Goal: Task Accomplishment & Management: Use online tool/utility

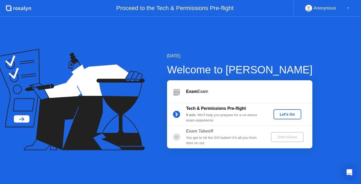
click at [230, 127] on div "Exam Takeoff You get to hit the GO button! It’s all you from here on out Start …" at bounding box center [240, 137] width 146 height 23
click at [283, 115] on div "Let's Go" at bounding box center [288, 114] width 24 height 4
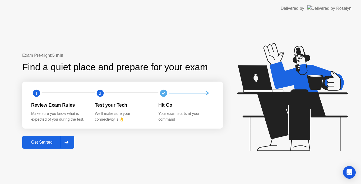
click at [49, 142] on div "Get Started" at bounding box center [42, 142] width 36 height 5
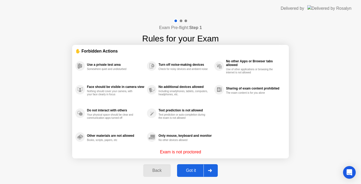
click at [194, 172] on div "Got it" at bounding box center [191, 171] width 25 height 5
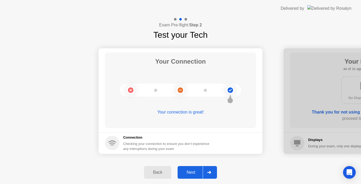
click at [195, 173] on div "Next" at bounding box center [191, 172] width 24 height 5
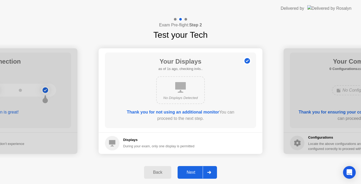
click at [201, 174] on div "Next" at bounding box center [191, 172] width 24 height 5
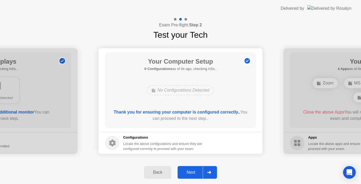
click at [198, 170] on div "Next" at bounding box center [191, 172] width 24 height 5
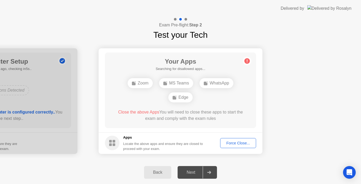
click at [246, 143] on div "Force Close..." at bounding box center [238, 143] width 32 height 4
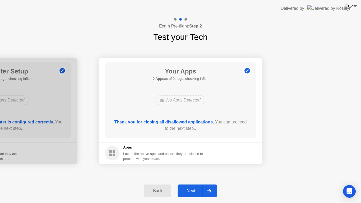
click at [201, 184] on button "Next" at bounding box center [197, 191] width 39 height 13
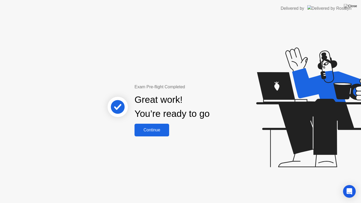
click at [154, 128] on div "Continue" at bounding box center [151, 130] width 31 height 5
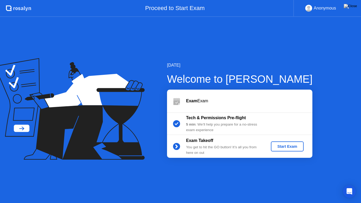
click at [283, 146] on div "Start Exam" at bounding box center [287, 146] width 28 height 4
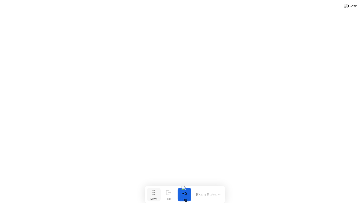
drag, startPoint x: 153, startPoint y: 193, endPoint x: 157, endPoint y: 193, distance: 4.0
click at [157, 184] on button "Move" at bounding box center [154, 195] width 14 height 14
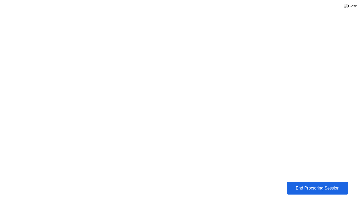
click at [307, 184] on div "End Proctoring Session" at bounding box center [318, 188] width 58 height 5
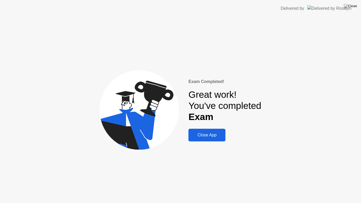
click at [203, 137] on div "Close App" at bounding box center [207, 135] width 34 height 5
